Goal: Task Accomplishment & Management: Use online tool/utility

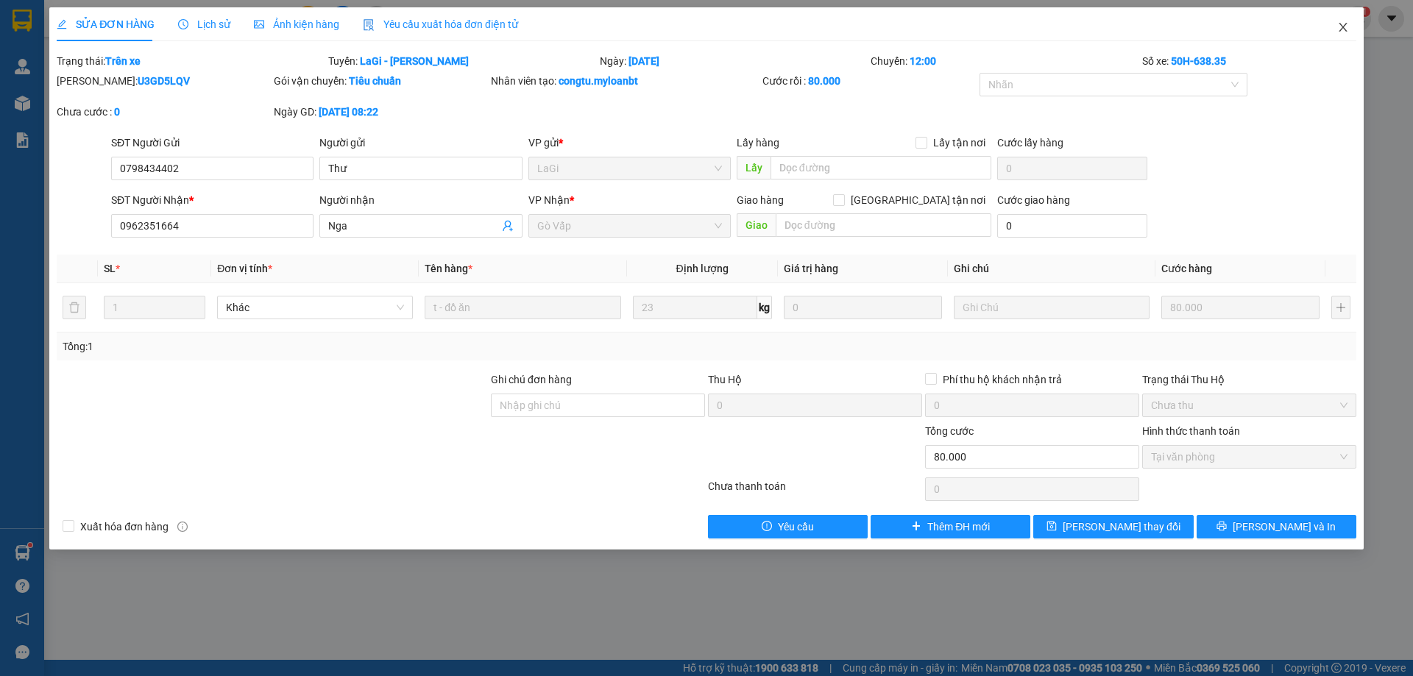
drag, startPoint x: 1338, startPoint y: 26, endPoint x: 581, endPoint y: 38, distance: 757.3
click at [1340, 27] on icon "close" at bounding box center [1343, 27] width 12 height 12
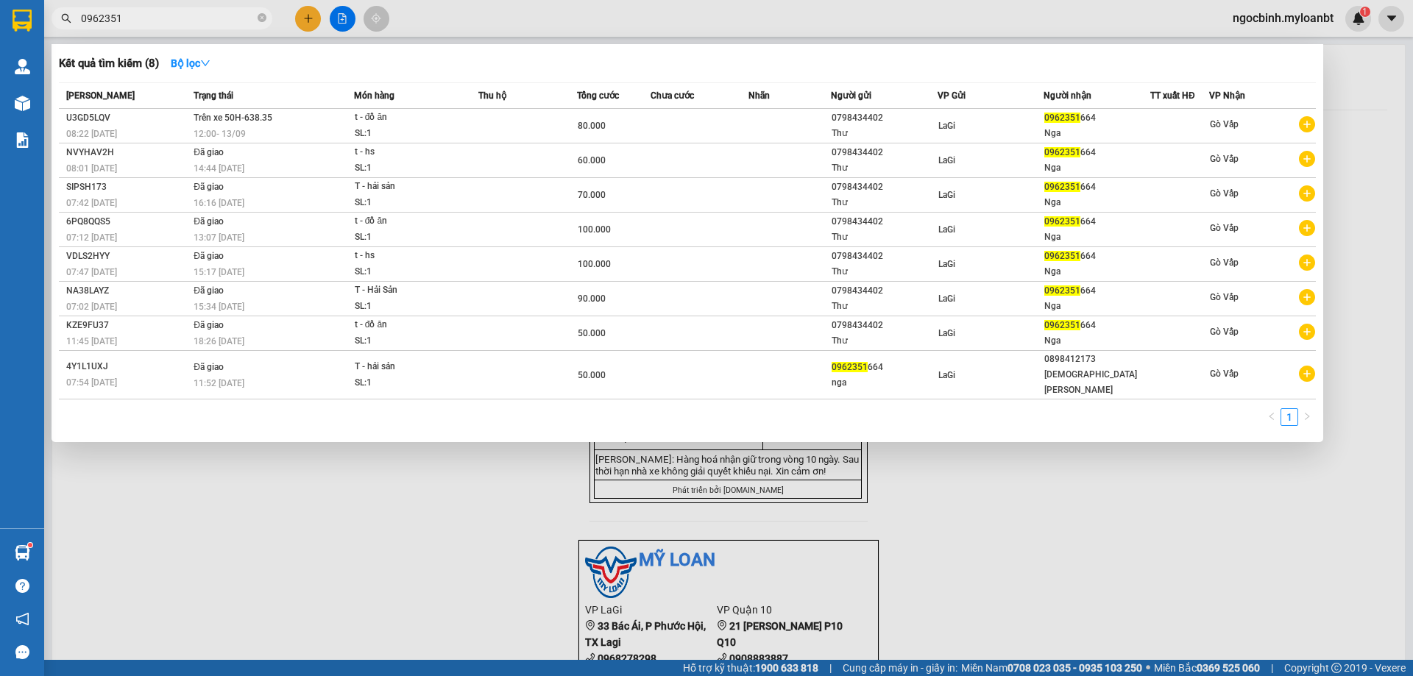
click at [234, 12] on input "0962351" at bounding box center [168, 18] width 174 height 16
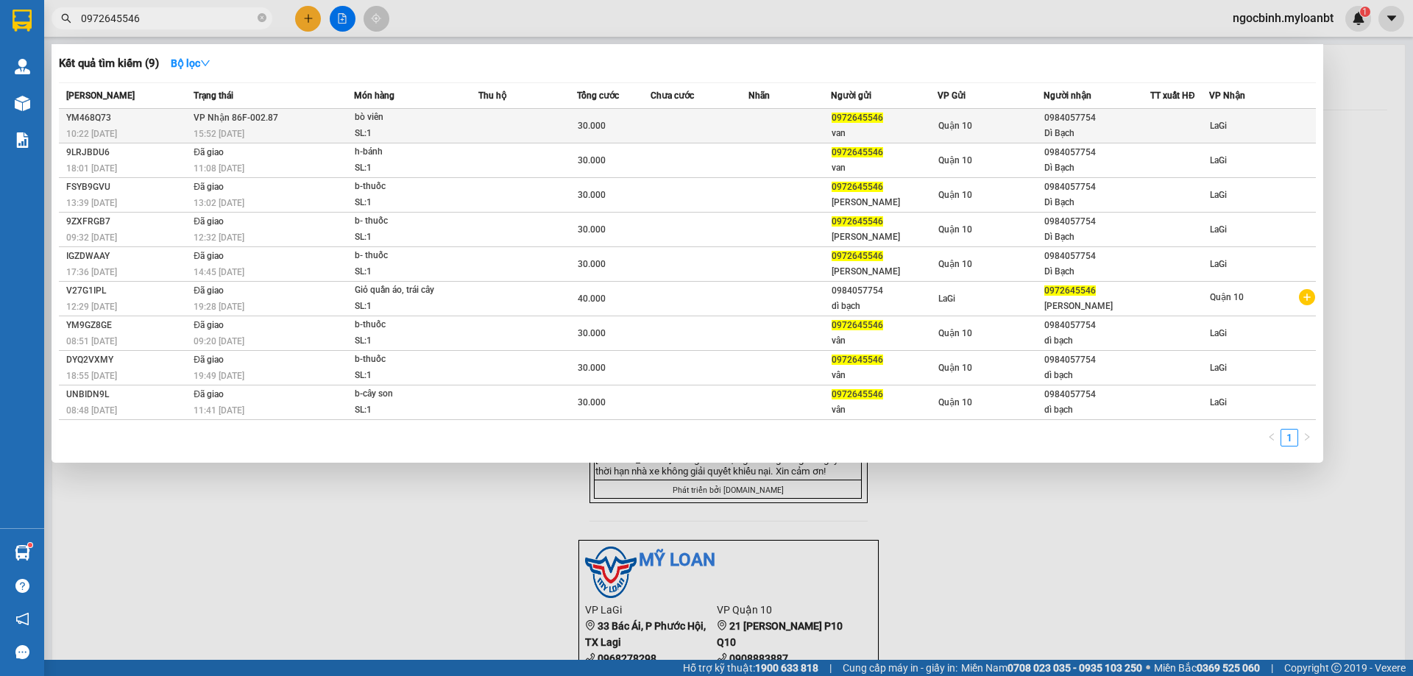
type input "0972645546"
click at [996, 115] on td "Quận 10" at bounding box center [990, 126] width 107 height 35
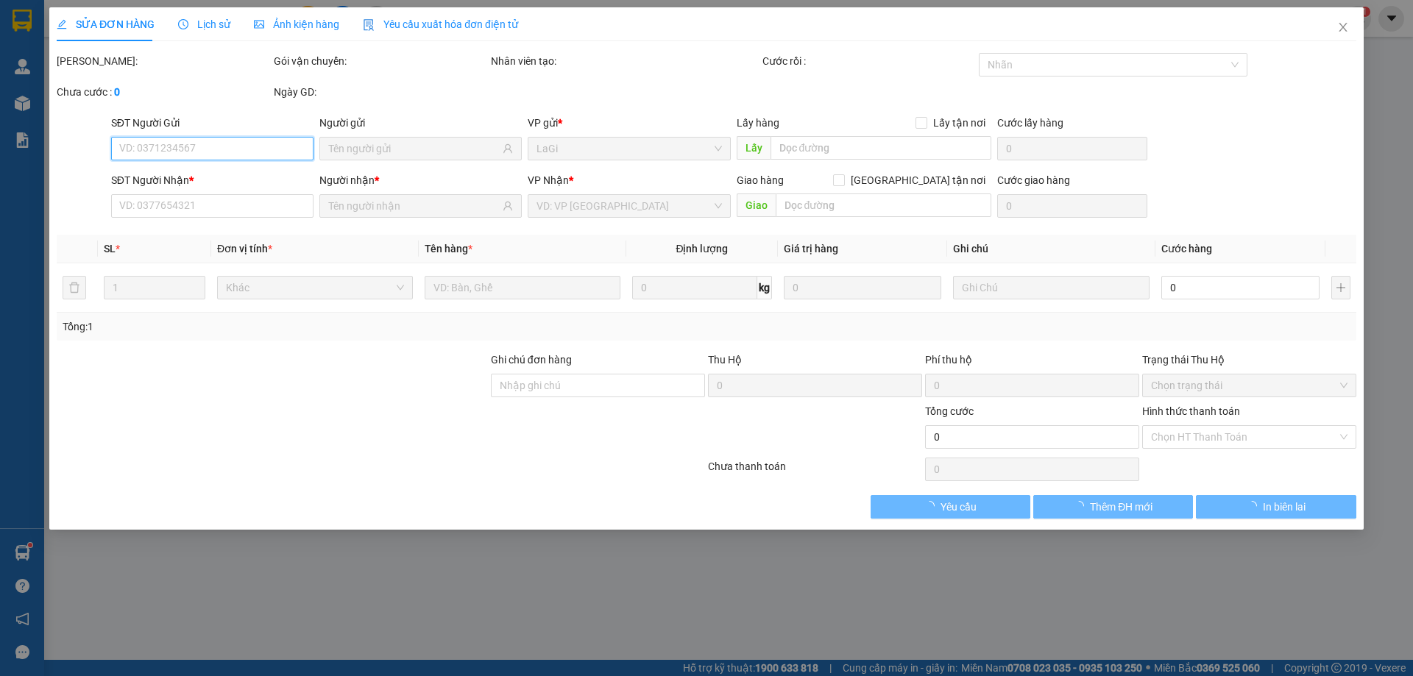
type input "0972645546"
type input "van"
type input "0984057754"
type input "Dì Bạch"
type input "30.000"
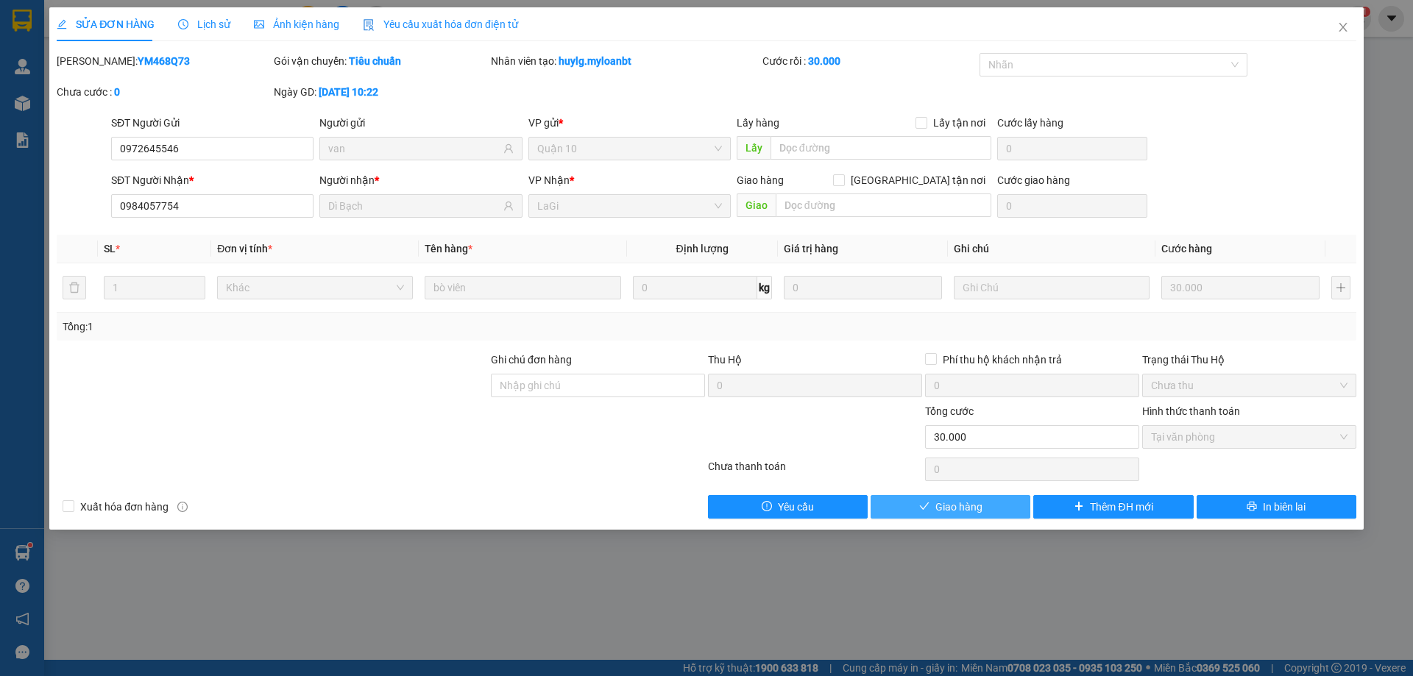
click at [954, 501] on span "Giao hàng" at bounding box center [958, 507] width 47 height 16
